Goal: Information Seeking & Learning: Learn about a topic

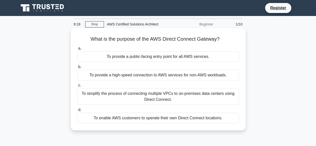
click at [234, 78] on div "To provide a high-speed connection to AWS services for non-AWS workloads." at bounding box center [158, 75] width 162 height 11
click at [77, 69] on input "b. To provide a high-speed connection to AWS services for non-AWS workloads." at bounding box center [77, 67] width 0 height 3
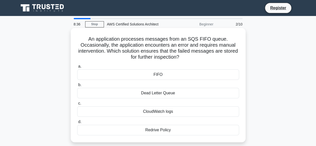
click at [181, 113] on div "CloudWatch logs" at bounding box center [158, 112] width 162 height 11
click at [77, 105] on input "c. CloudWatch logs" at bounding box center [77, 103] width 0 height 3
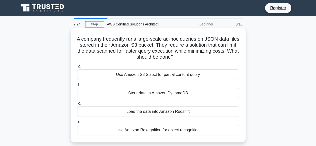
click at [179, 77] on div "Use Amazon S3 Select for partial content query" at bounding box center [158, 75] width 162 height 11
click at [77, 68] on input "a. Use Amazon S3 Select for partial content query" at bounding box center [77, 66] width 0 height 3
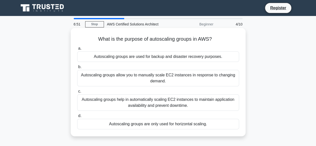
click at [178, 103] on div "Autoscaling groups help in automatically scaling EC2 instances to maintain appl…" at bounding box center [158, 103] width 162 height 17
click at [77, 93] on input "c. Autoscaling groups help in automatically scaling EC2 instances to maintain a…" at bounding box center [77, 91] width 0 height 3
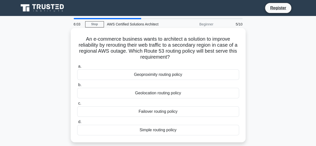
click at [160, 113] on div "Failover routing policy" at bounding box center [158, 112] width 162 height 11
click at [77, 105] on input "c. Failover routing policy" at bounding box center [77, 103] width 0 height 3
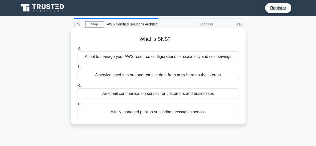
click at [213, 93] on div "An email communication service for customers and businesses" at bounding box center [158, 94] width 162 height 11
click at [77, 87] on input "c. An email communication service for customers and businesses" at bounding box center [77, 85] width 0 height 3
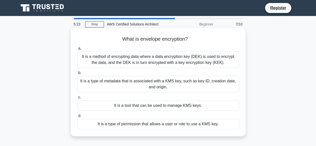
click at [162, 39] on h5 "What is envelope encryption? .spinner_0XTQ{transform-origin:center;animation:sp…" at bounding box center [158, 39] width 163 height 7
copy div "What is envelope encryption? .spinner_0XTQ{transform-origin:center;animation:sp…"
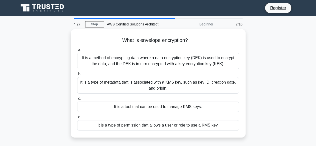
click at [283, 80] on div "What is envelope encryption? .spinner_0XTQ{transform-origin:center;animation:sp…" at bounding box center [158, 86] width 285 height 115
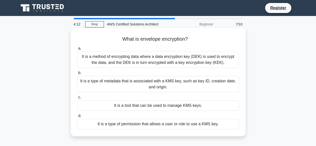
click at [192, 55] on div "It is a method of encrypting data where a data encryption key (DEK) is used to …" at bounding box center [158, 60] width 162 height 17
click at [77, 50] on input "a. It is a method of encrypting data where a data encryption key (DEK) is used …" at bounding box center [77, 48] width 0 height 3
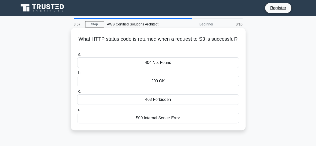
click at [196, 83] on div "200 OK" at bounding box center [158, 81] width 162 height 11
click at [77, 75] on input "b. 200 OK" at bounding box center [77, 73] width 0 height 3
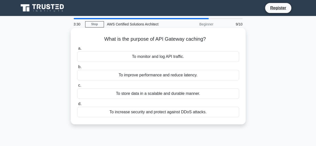
click at [192, 76] on div "To improve performance and reduce latency." at bounding box center [158, 75] width 162 height 11
click at [77, 69] on input "b. To improve performance and reduce latency." at bounding box center [77, 67] width 0 height 3
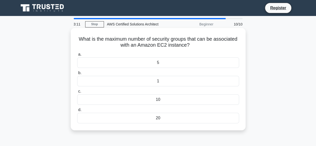
click at [162, 43] on h5 "What is the maximum number of security groups that can be associated with an Am…" at bounding box center [158, 42] width 163 height 13
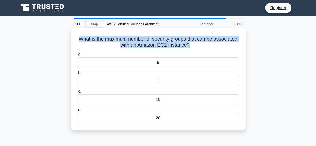
click at [162, 43] on h5 "What is the maximum number of security groups that can be associated with an Am…" at bounding box center [158, 42] width 163 height 13
copy div "What is the maximum number of security groups that can be associated with an Am…"
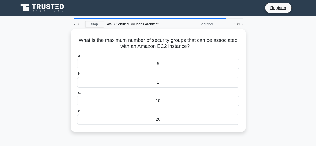
click at [272, 53] on div "What is the maximum number of security groups that can be associated with an Am…" at bounding box center [158, 83] width 285 height 109
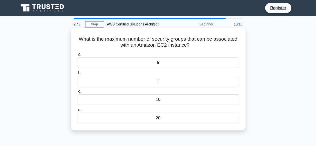
click at [186, 63] on div "5" at bounding box center [158, 63] width 162 height 11
click at [77, 56] on input "a. 5" at bounding box center [77, 54] width 0 height 3
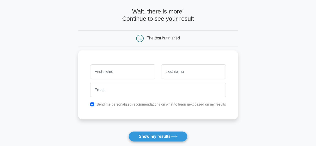
scroll to position [21, 0]
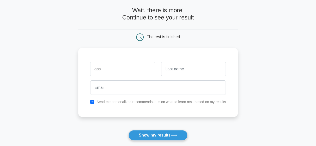
type input "ass"
click at [184, 74] on input "text" at bounding box center [193, 69] width 65 height 15
type input "assa"
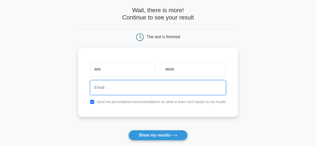
click at [166, 84] on input "email" at bounding box center [158, 88] width 136 height 15
type input "shamza3699@gmail.com"
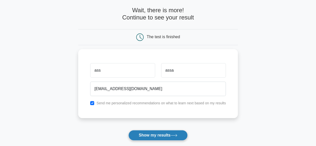
click at [173, 136] on icon at bounding box center [174, 135] width 7 height 3
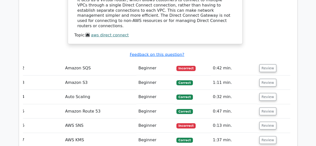
scroll to position [588, 0]
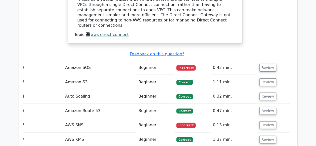
click at [90, 61] on td "Amazon SQS" at bounding box center [99, 68] width 73 height 14
click at [262, 64] on button "Review" at bounding box center [268, 68] width 17 height 8
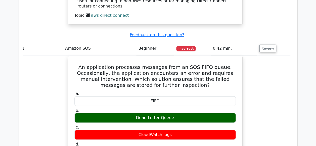
scroll to position [593, 0]
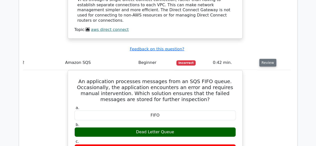
click at [268, 59] on button "Review" at bounding box center [268, 63] width 17 height 8
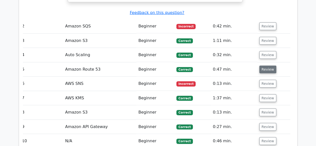
scroll to position [630, 0]
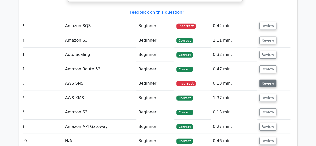
click at [264, 80] on button "Review" at bounding box center [268, 84] width 17 height 8
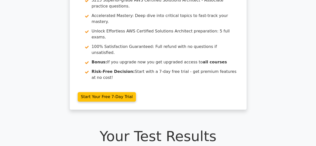
scroll to position [0, 0]
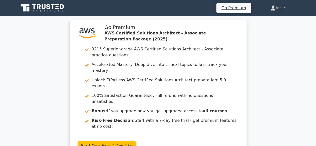
click at [53, 7] on icon at bounding box center [53, 6] width 4 height 5
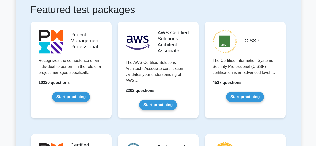
scroll to position [99, 0]
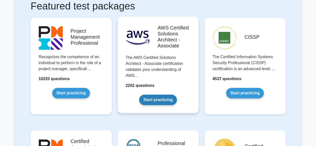
click at [161, 101] on link "Start practicing" at bounding box center [158, 100] width 38 height 11
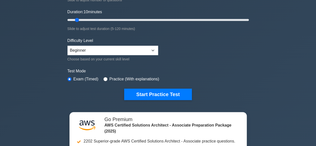
scroll to position [89, 0]
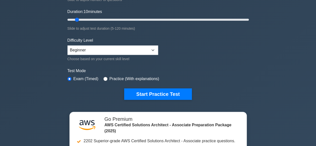
click at [144, 43] on div "Difficulty Level Beginner Intermediate Expert Choose based on your current skil…" at bounding box center [113, 50] width 91 height 25
click at [146, 47] on select "Beginner Intermediate Expert" at bounding box center [113, 51] width 91 height 10
select select "expert"
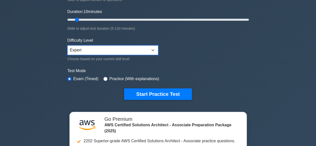
click at [68, 46] on select "Beginner Intermediate Expert" at bounding box center [113, 51] width 91 height 10
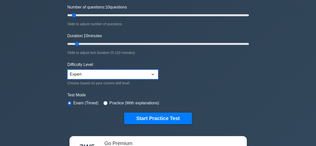
scroll to position [60, 0]
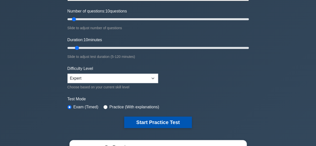
click at [170, 120] on button "Start Practice Test" at bounding box center [158, 123] width 68 height 12
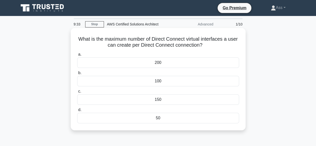
click at [182, 119] on div "50" at bounding box center [158, 118] width 162 height 11
click at [77, 112] on input "d. 50" at bounding box center [77, 110] width 0 height 3
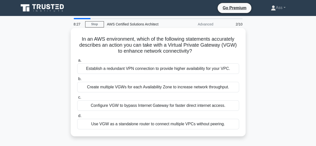
click at [202, 107] on div "Configure VGW to bypass Internet Gateway for faster direct internet access." at bounding box center [158, 106] width 162 height 11
click at [77, 99] on input "c. Configure VGW to bypass Internet Gateway for faster direct internet access." at bounding box center [77, 97] width 0 height 3
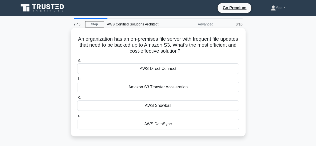
drag, startPoint x: 198, startPoint y: 52, endPoint x: 80, endPoint y: 41, distance: 118.5
click at [80, 41] on h5 "An organization has an on-premises file server with frequent file updates that …" at bounding box center [158, 45] width 163 height 19
copy h5 "An organization has an on-premises file server with frequent file updates that …"
click at [235, 52] on h5 "An organization has an on-premises file server with frequent file updates that …" at bounding box center [158, 45] width 163 height 19
click at [168, 123] on div "AWS DataSync" at bounding box center [158, 124] width 162 height 11
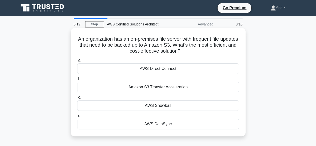
click at [77, 118] on input "d. AWS DataSync" at bounding box center [77, 116] width 0 height 3
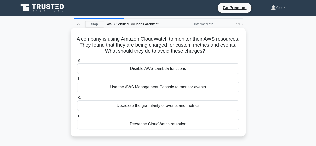
click at [170, 124] on div "Decrease CloudWatch retention" at bounding box center [158, 124] width 162 height 11
click at [77, 118] on input "d. Decrease CloudWatch retention" at bounding box center [77, 116] width 0 height 3
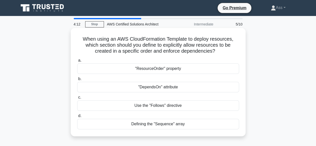
click at [184, 70] on div ""ResourceOrder" property" at bounding box center [158, 69] width 162 height 11
click at [77, 62] on input "a. "ResourceOrder" property" at bounding box center [77, 60] width 0 height 3
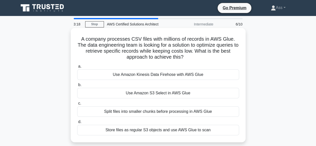
click at [187, 74] on div "Use Amazon Kinesis Data Firehose with AWS Glue" at bounding box center [158, 75] width 162 height 11
click at [77, 68] on input "a. Use Amazon Kinesis Data Firehose with AWS Glue" at bounding box center [77, 66] width 0 height 3
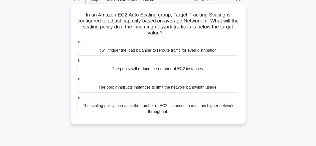
scroll to position [25, 0]
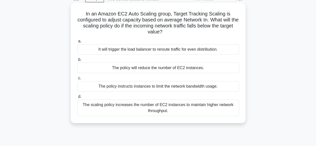
click at [164, 107] on div "The scaling policy increases the number of EC2 instances to maintain higher net…" at bounding box center [158, 108] width 162 height 17
click at [77, 99] on input "d. The scaling policy increases the number of EC2 instances to maintain higher …" at bounding box center [77, 96] width 0 height 3
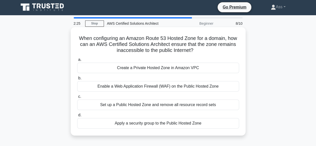
scroll to position [0, 0]
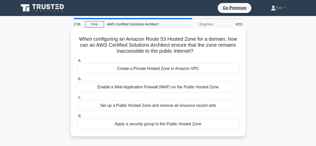
click at [176, 126] on div "Apply a security group to the Public Hosted Zone" at bounding box center [158, 124] width 162 height 11
click at [77, 118] on input "d. Apply a security group to the Public Hosted Zone" at bounding box center [77, 116] width 0 height 3
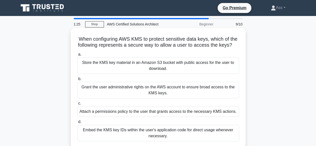
click at [181, 110] on div "Attach a permissions policy to the user that grants access to the necessary KMS…" at bounding box center [158, 112] width 162 height 11
click at [77, 105] on input "c. Attach a permissions policy to the user that grants access to the necessary …" at bounding box center [77, 103] width 0 height 3
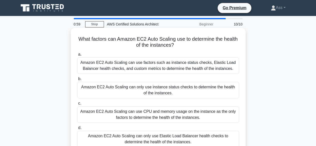
click at [179, 66] on div "Amazon EC2 Auto Scaling can use factors such as instance status checks, Elastic…" at bounding box center [158, 66] width 162 height 17
click at [77, 56] on input "a. Amazon EC2 Auto Scaling can use factors such as instance status checks, Elas…" at bounding box center [77, 54] width 0 height 3
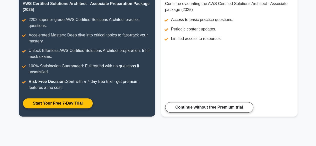
scroll to position [78, 0]
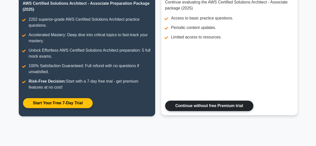
click at [192, 106] on link "Continue without free Premium trial" at bounding box center [209, 106] width 88 height 11
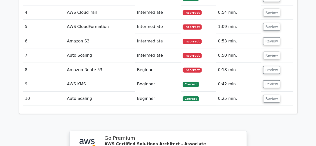
scroll to position [656, 0]
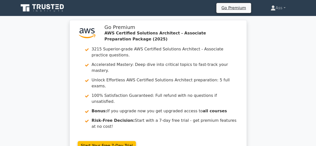
click at [39, 8] on icon at bounding box center [43, 8] width 48 height 10
